Goal: Check status: Check status

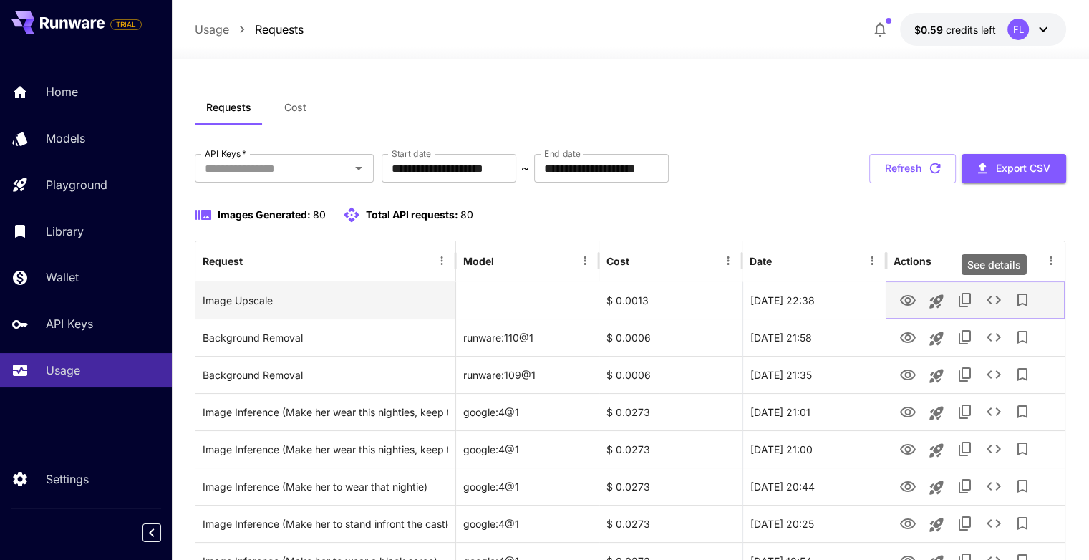
click at [998, 299] on icon "See details" at bounding box center [993, 299] width 17 height 17
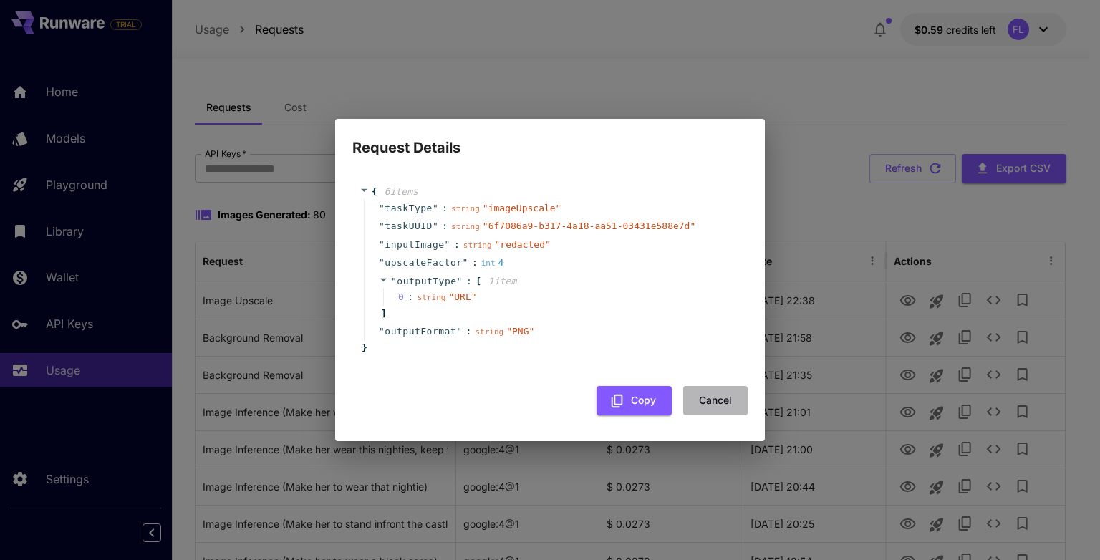
click at [720, 400] on button "Cancel" at bounding box center [715, 400] width 64 height 29
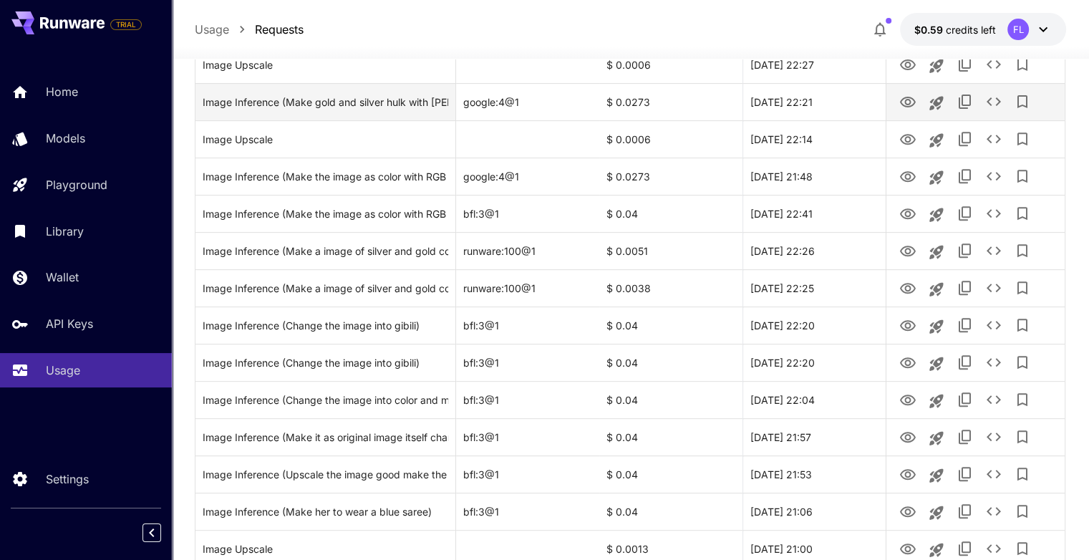
scroll to position [573, 0]
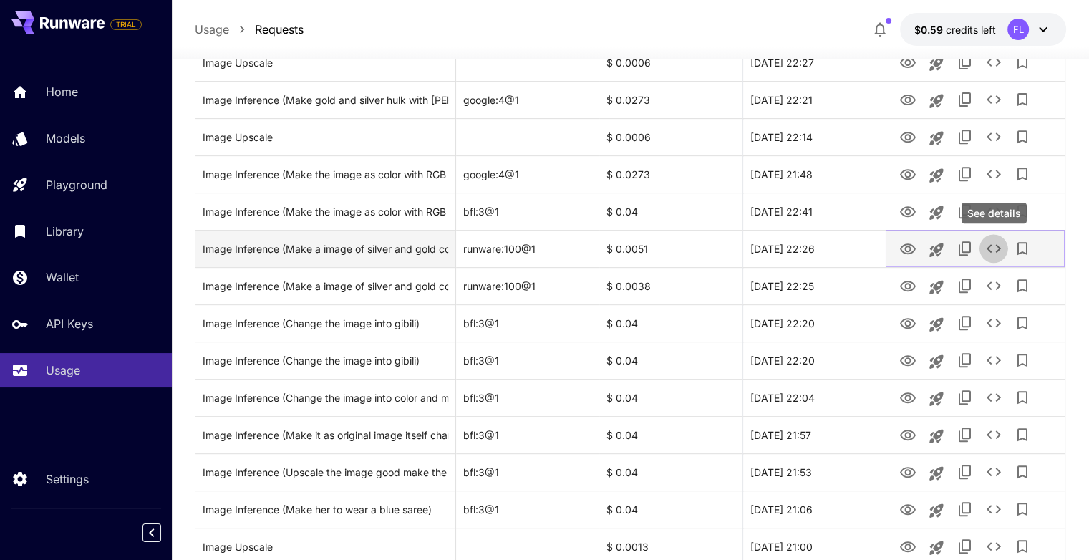
click at [988, 246] on icon "See details" at bounding box center [994, 248] width 14 height 9
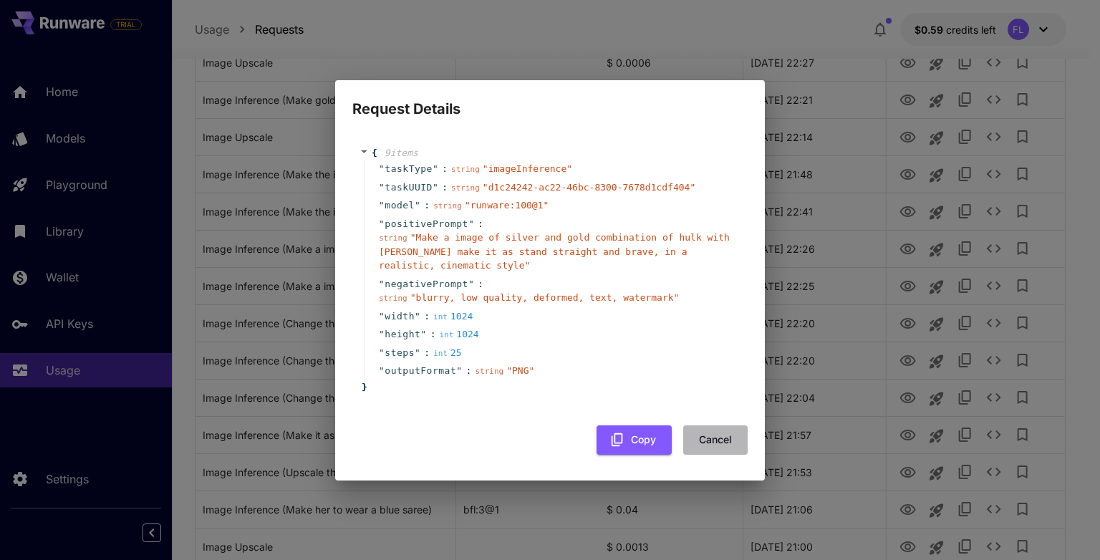
click at [707, 439] on button "Cancel" at bounding box center [715, 439] width 64 height 29
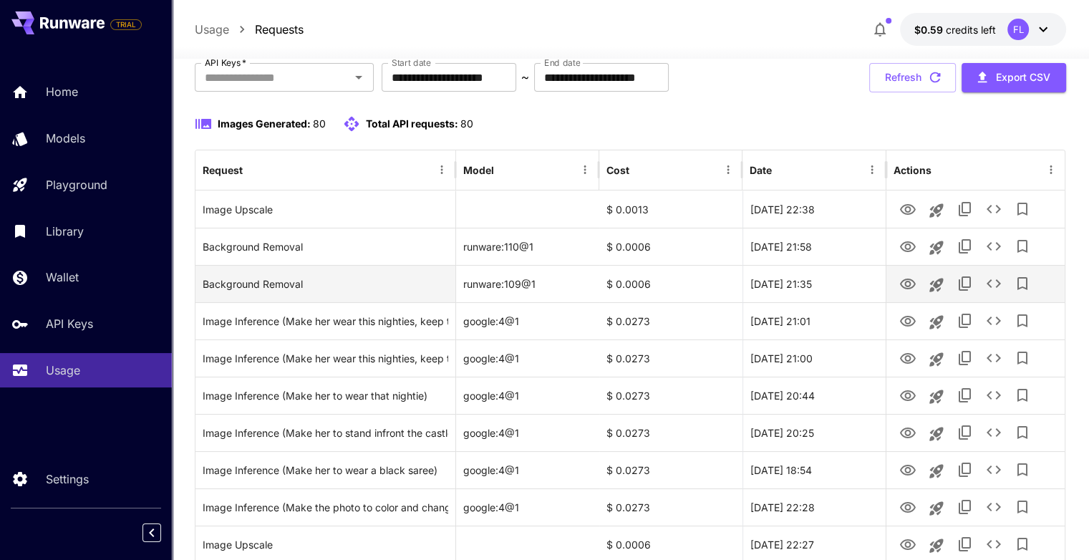
scroll to position [0, 0]
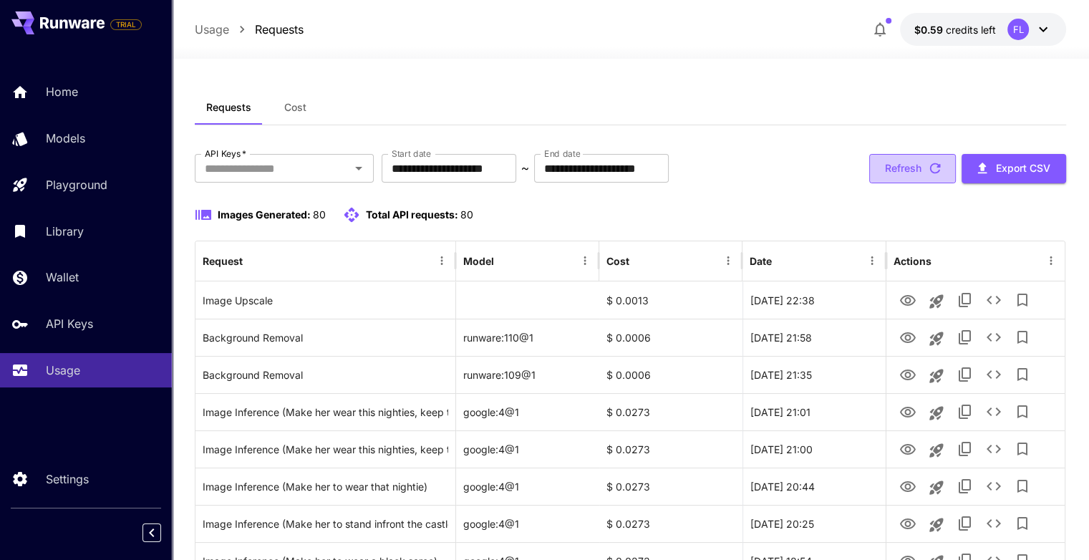
click at [916, 168] on button "Refresh" at bounding box center [912, 168] width 87 height 29
click at [927, 165] on icon "button" at bounding box center [935, 168] width 16 height 16
